Goal: Task Accomplishment & Management: Manage account settings

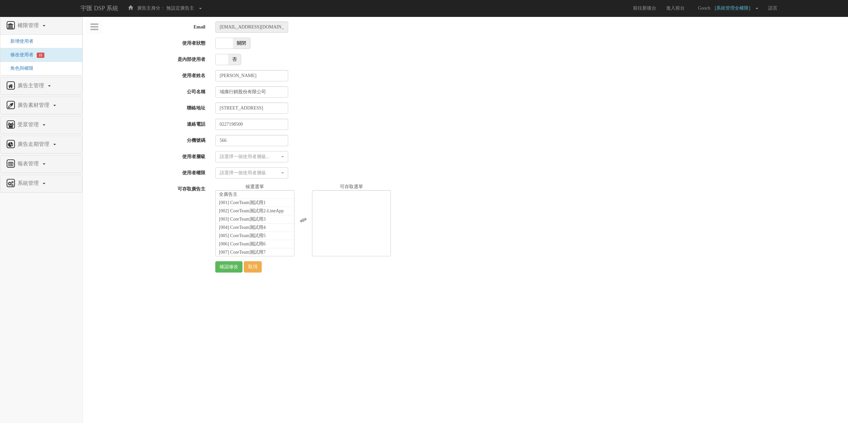
select select
click at [90, 10] on link "宇匯 DSP 系統" at bounding box center [98, 8] width 47 height 17
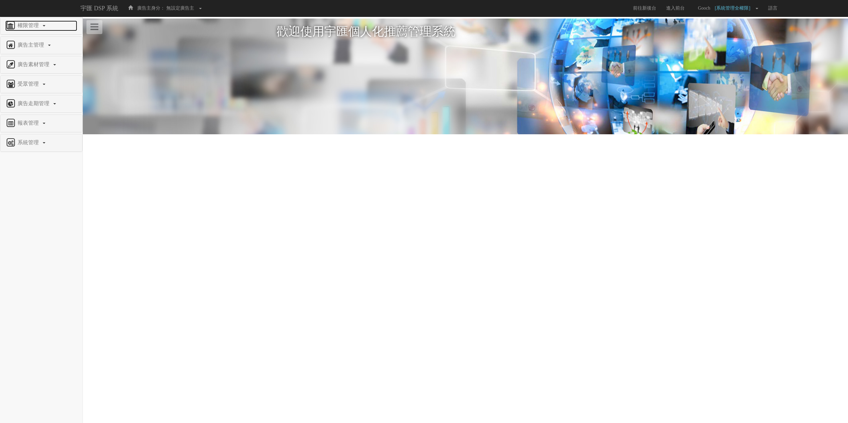
click at [27, 21] on link "權限管理" at bounding box center [41, 26] width 72 height 11
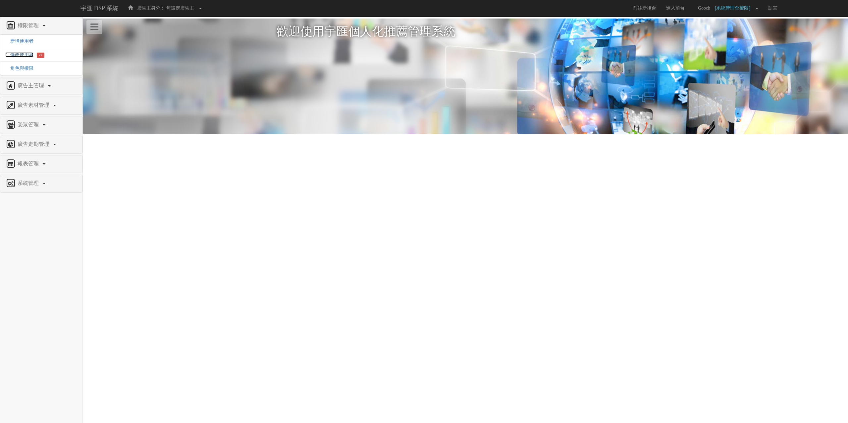
click at [18, 57] on span "修改使用者" at bounding box center [19, 54] width 28 height 5
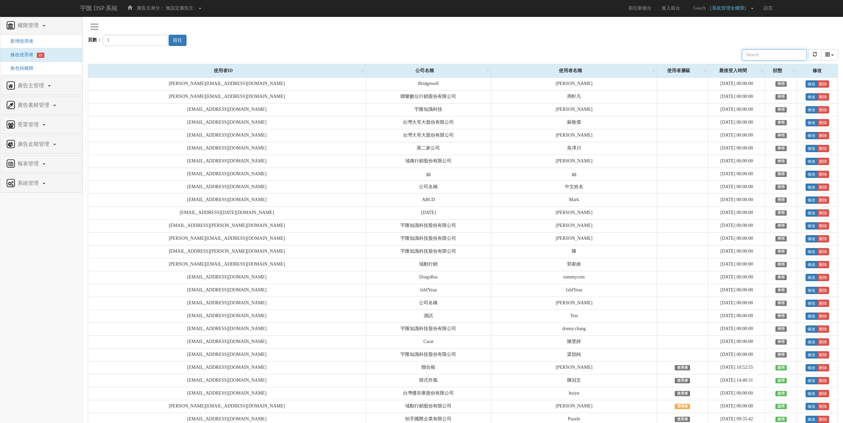
click at [773, 58] on input "text" at bounding box center [774, 54] width 65 height 11
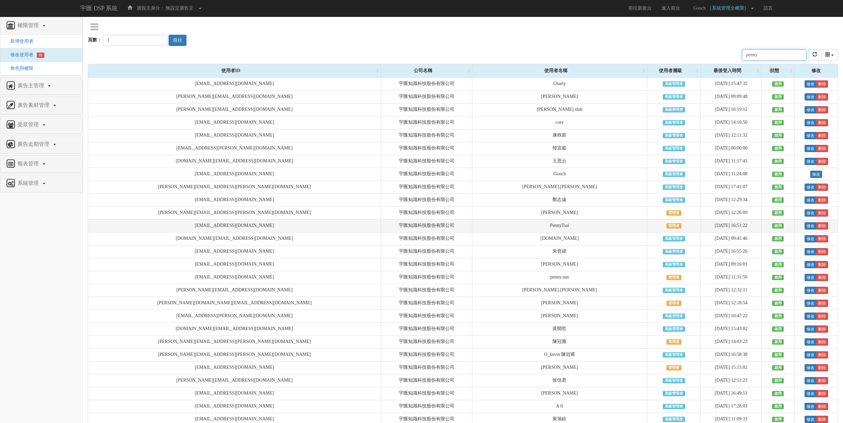
type input "penny"
drag, startPoint x: 149, startPoint y: 228, endPoint x: 172, endPoint y: 229, distance: 22.6
click at [172, 229] on td "[EMAIL_ADDRESS][DOMAIN_NAME]" at bounding box center [234, 226] width 293 height 13
copy td "penny.tsai"
click at [124, 227] on td "[PERSON_NAME][EMAIL_ADDRESS][PERSON_NAME][DOMAIN_NAME]" at bounding box center [234, 226] width 293 height 13
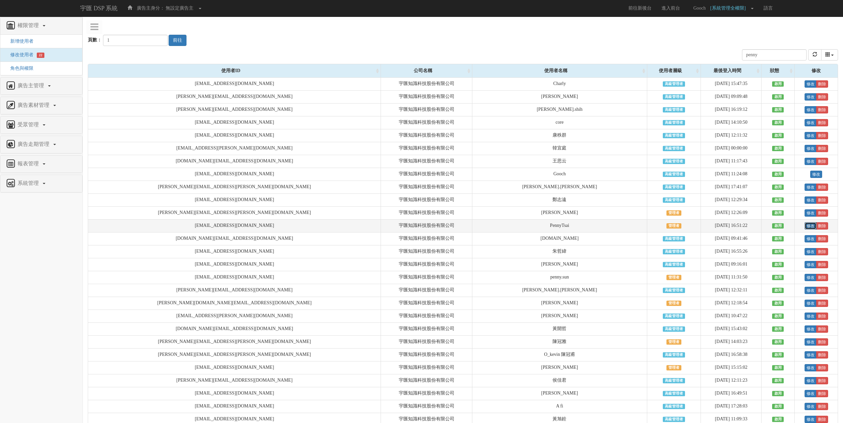
click at [804, 226] on link "修改" at bounding box center [810, 225] width 12 height 7
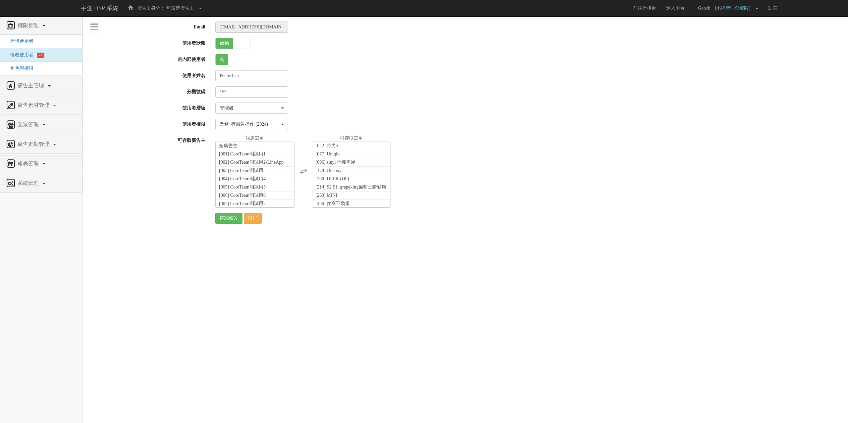
select select "Manager"
select select "68"
click at [238, 43] on span at bounding box center [241, 43] width 17 height 11
checkbox input "false"
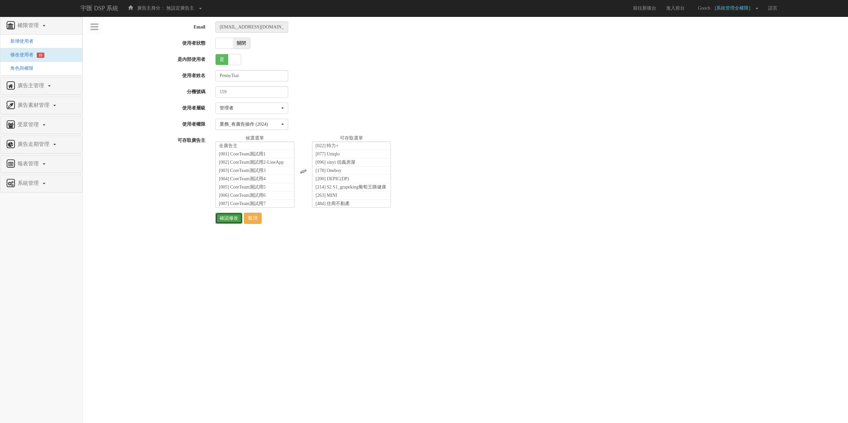
click at [226, 217] on input "確認修改" at bounding box center [228, 218] width 27 height 11
click at [30, 55] on span "修改使用者" at bounding box center [19, 54] width 28 height 5
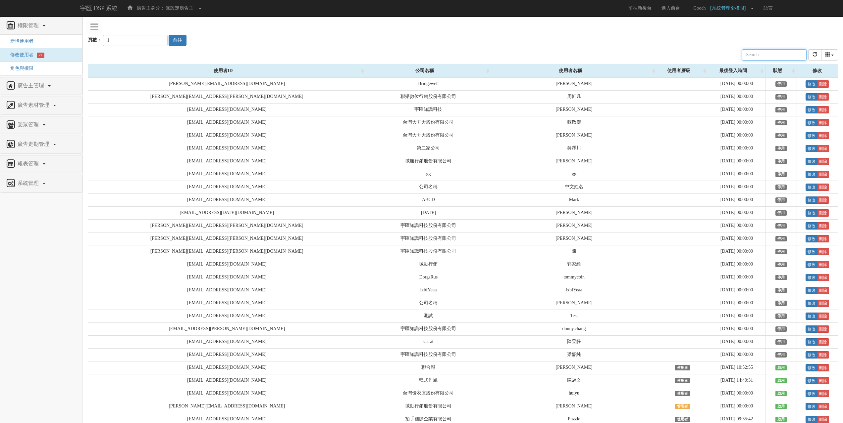
click at [797, 54] on input "text" at bounding box center [774, 54] width 65 height 11
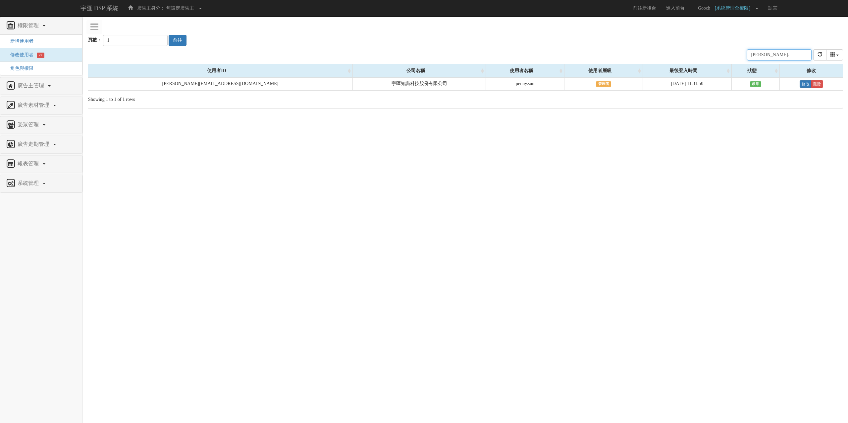
type input "penny."
type input "2"
click at [156, 39] on input "2" at bounding box center [135, 40] width 65 height 11
click at [776, 53] on input "penny." at bounding box center [779, 54] width 65 height 11
click at [171, 45] on button "前往" at bounding box center [178, 40] width 18 height 11
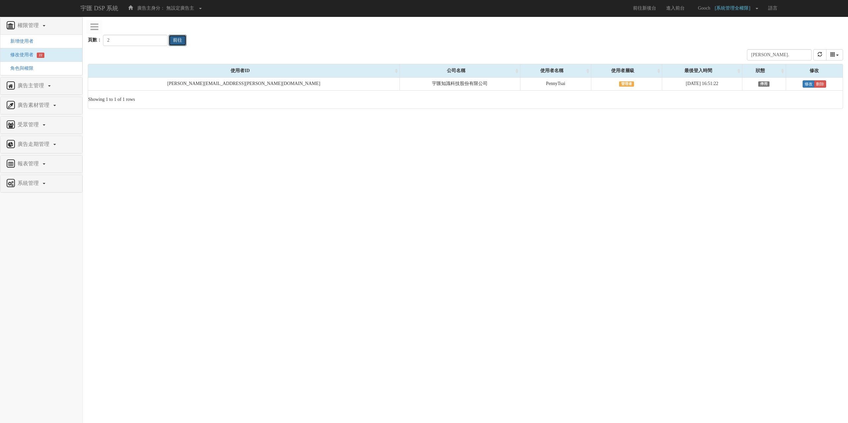
click at [172, 41] on button "前往" at bounding box center [178, 40] width 18 height 11
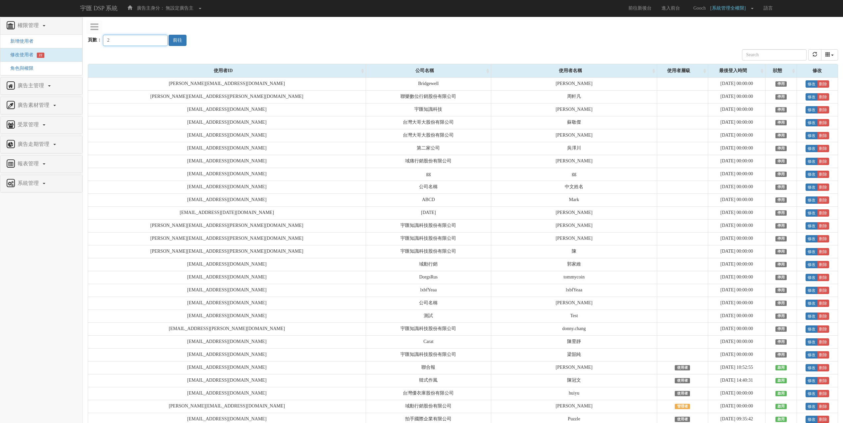
type input "2"
click at [154, 40] on input "2" at bounding box center [135, 40] width 65 height 11
click at [169, 44] on button "前往" at bounding box center [178, 40] width 18 height 11
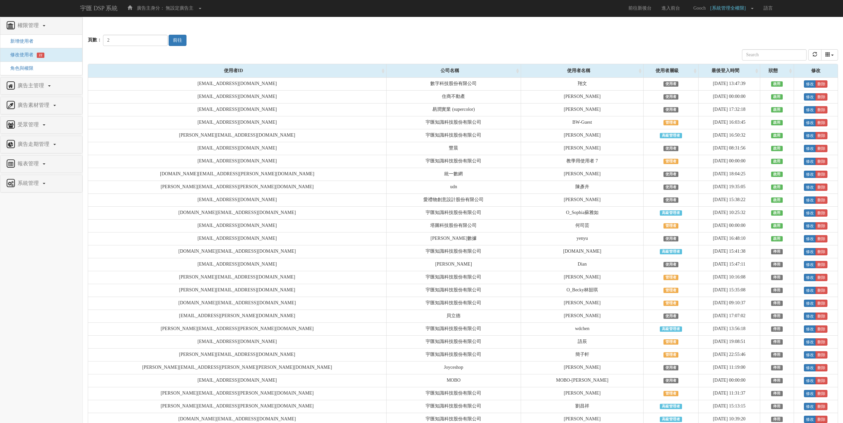
scroll to position [326, 0]
